Goal: Check status

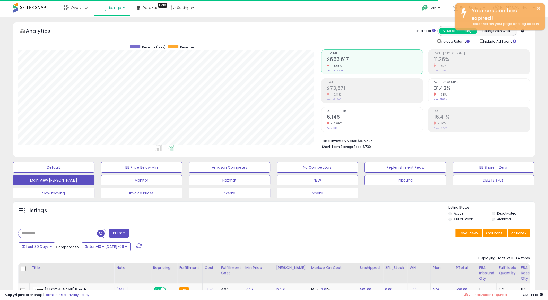
scroll to position [106, 303]
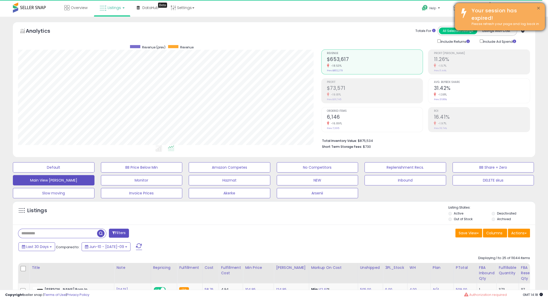
click at [540, 7] on button "×" at bounding box center [539, 8] width 4 height 6
